Goal: Information Seeking & Learning: Learn about a topic

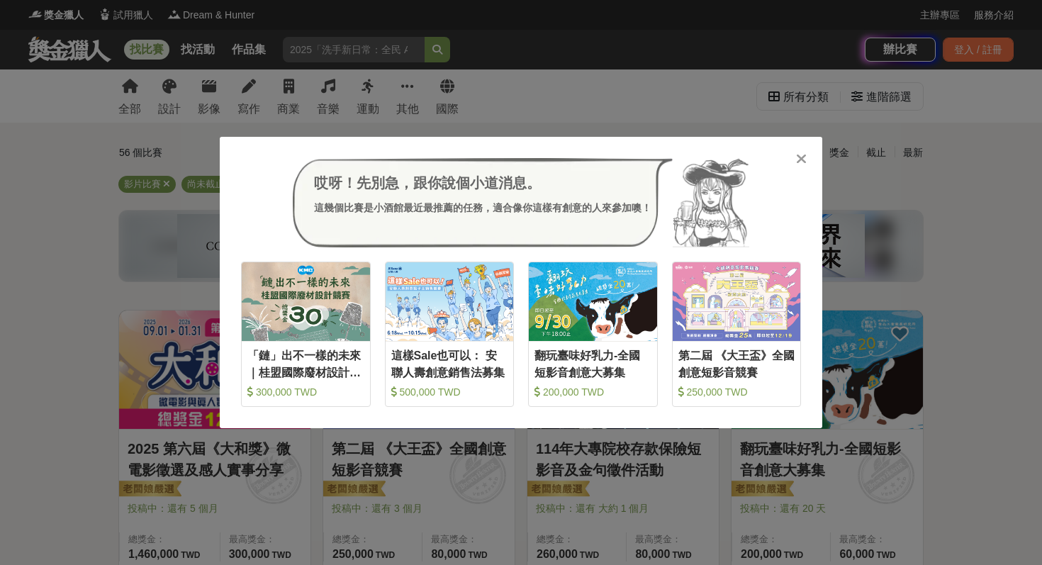
click at [800, 162] on icon at bounding box center [801, 159] width 11 height 14
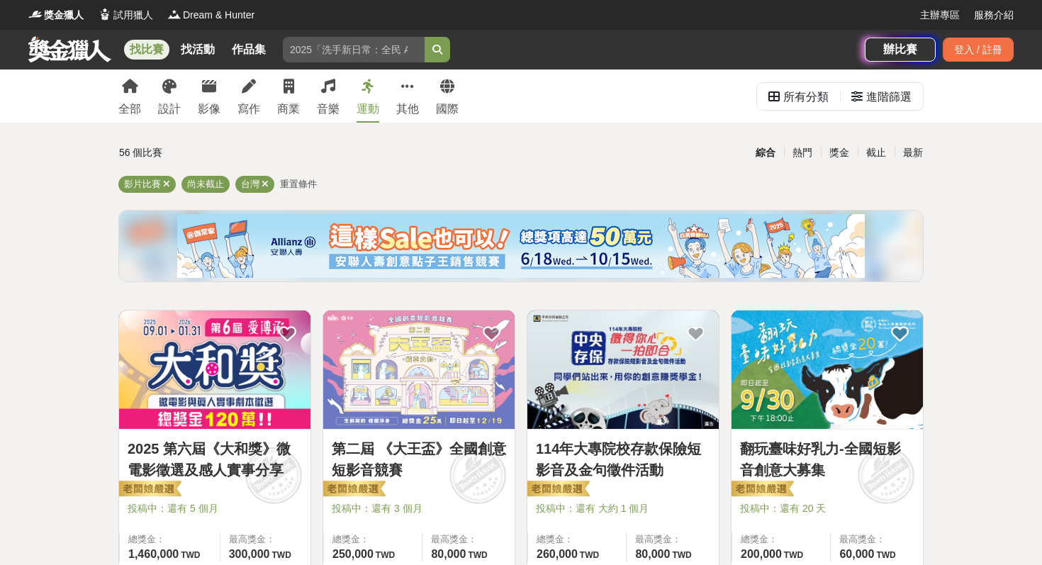
click at [361, 107] on div "運動" at bounding box center [368, 109] width 23 height 17
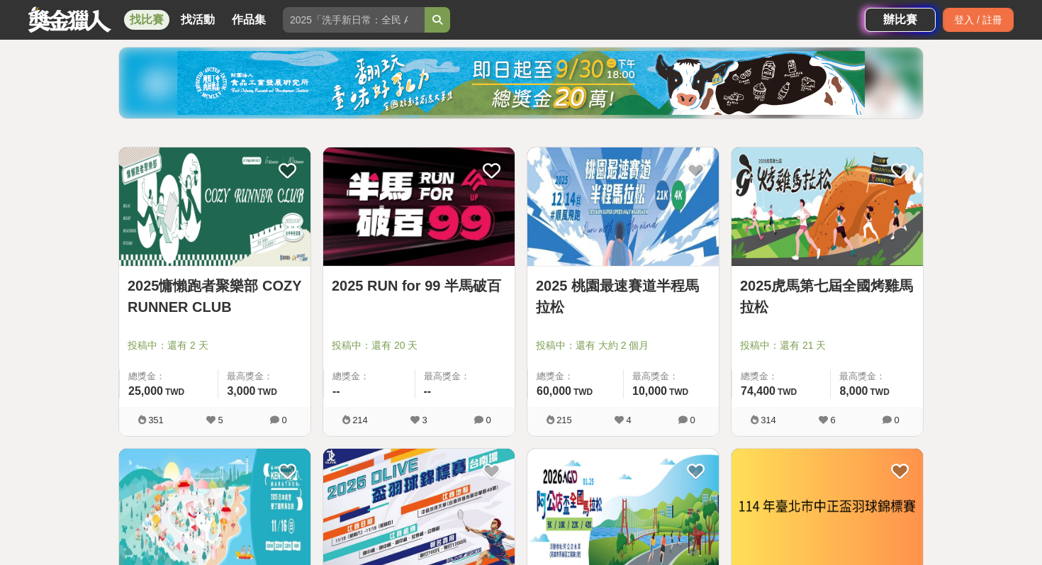
scroll to position [164, 0]
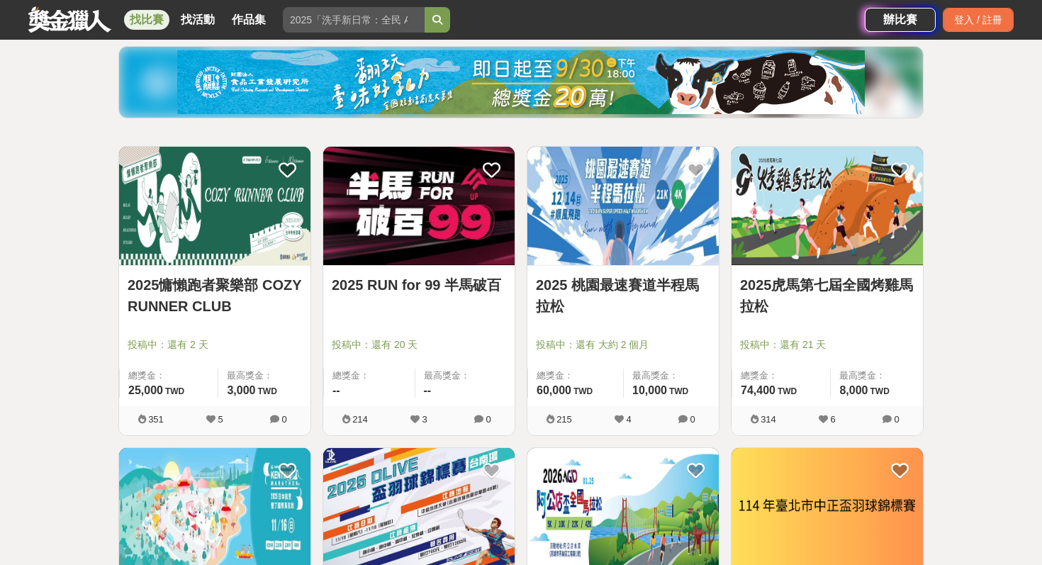
click at [459, 251] on img at bounding box center [418, 206] width 191 height 118
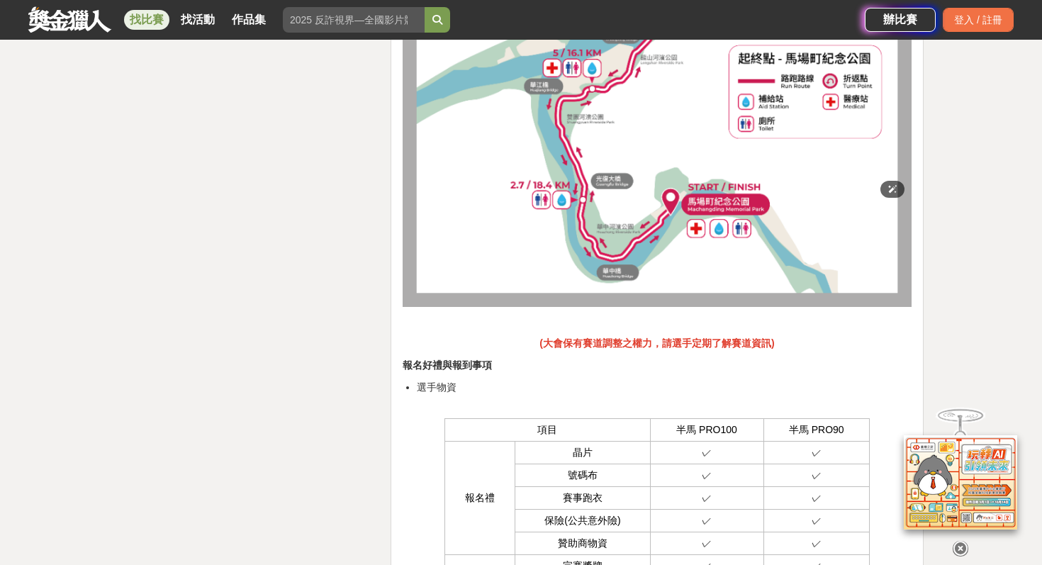
scroll to position [2910, 0]
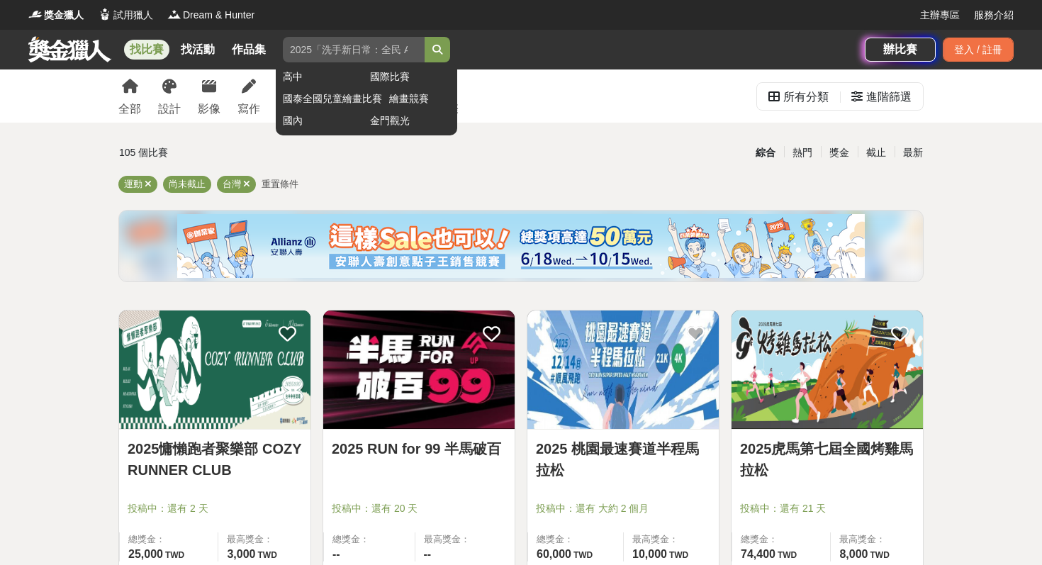
click at [363, 51] on input "search" at bounding box center [354, 50] width 142 height 26
type input "ㄨ"
type input "表演"
click at [425, 37] on button "submit" at bounding box center [438, 50] width 26 height 26
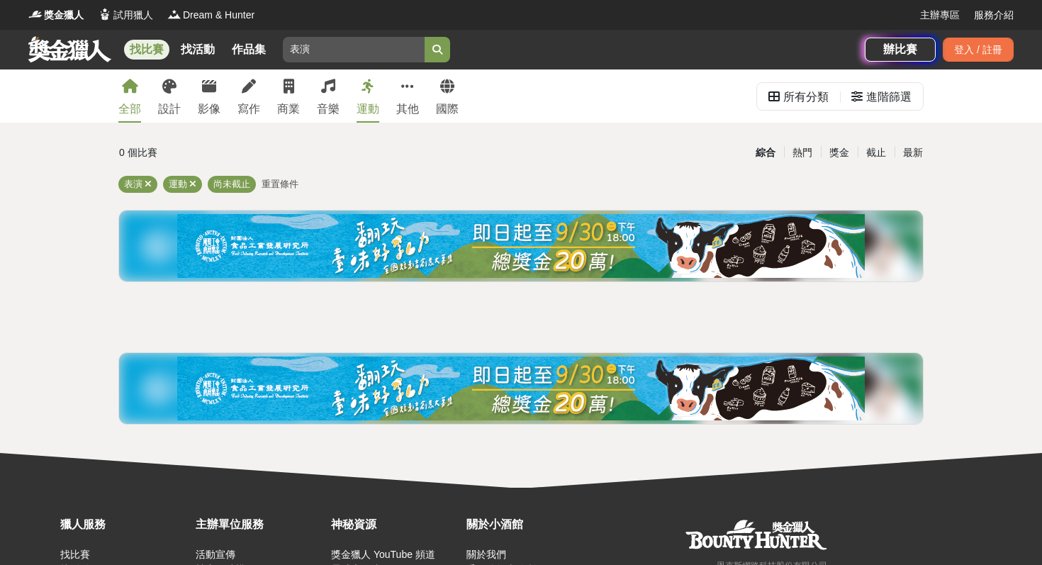
click at [126, 85] on icon at bounding box center [130, 86] width 16 height 14
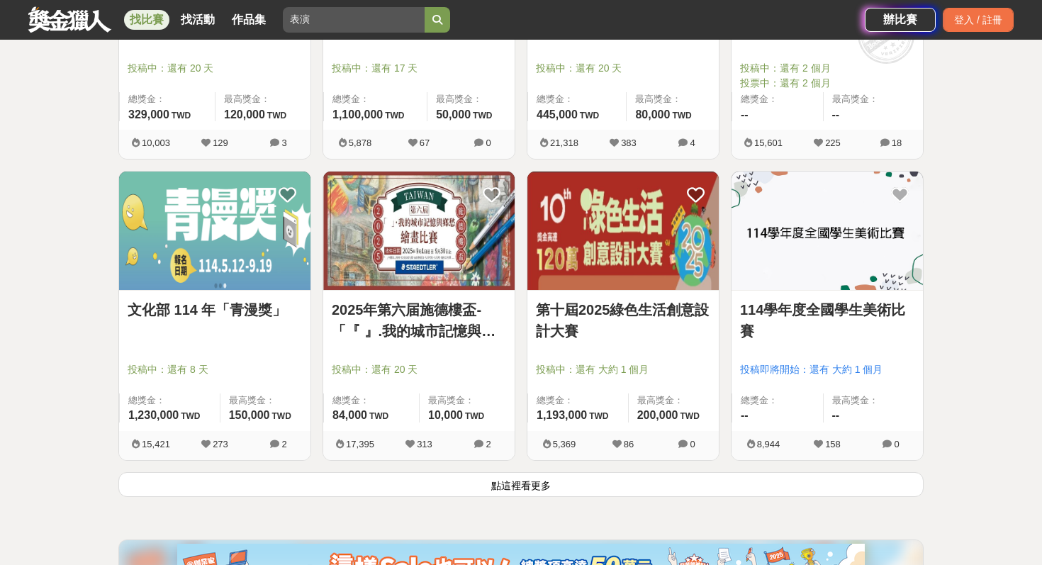
scroll to position [1670, 0]
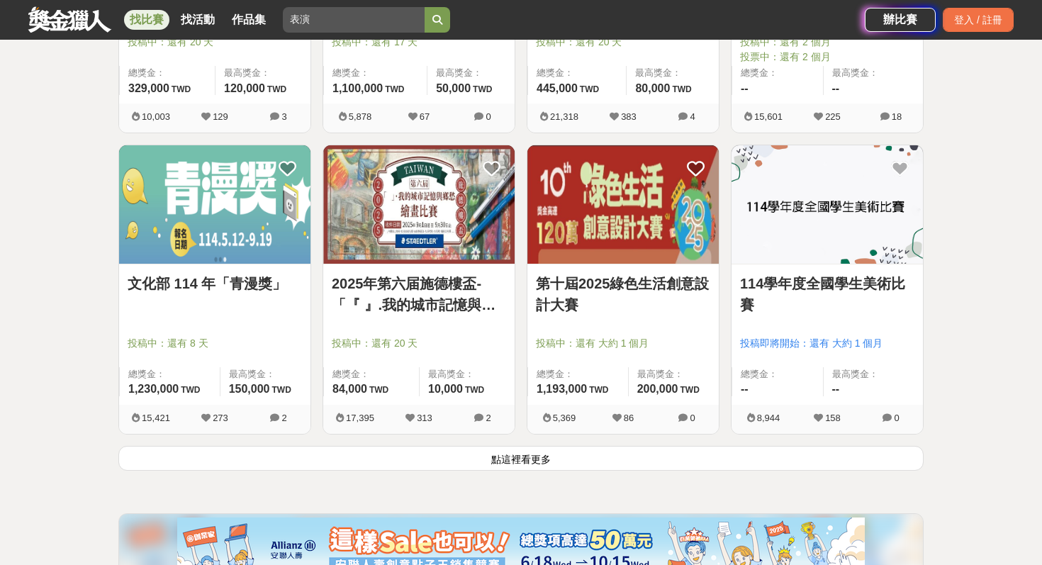
click at [495, 458] on button "點這裡看更多" at bounding box center [520, 458] width 805 height 25
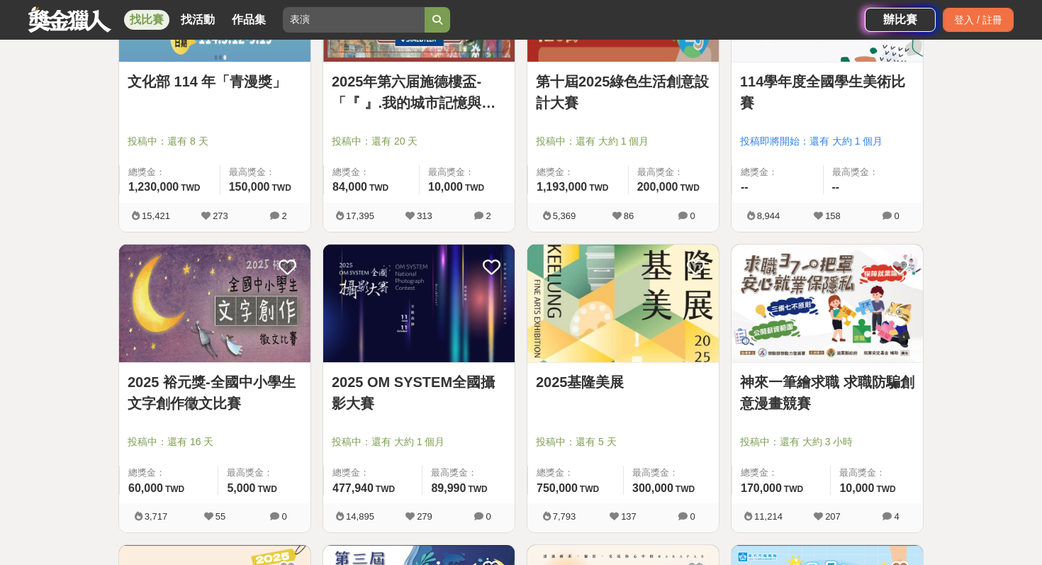
scroll to position [2071, 0]
